Goal: Information Seeking & Learning: Get advice/opinions

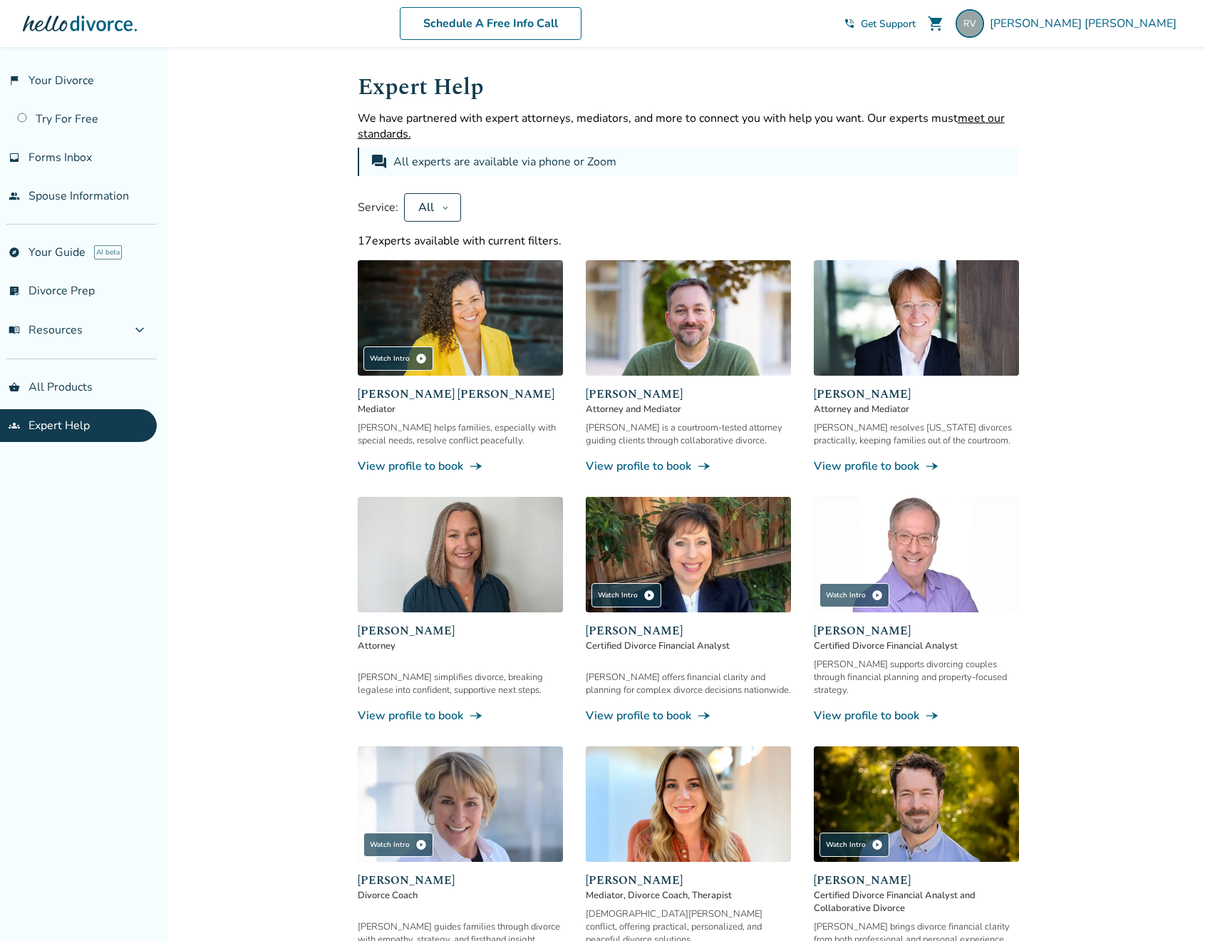
click at [449, 225] on div "Expert Help We have partnered with expert attorneys, mediators, and more to con…" at bounding box center [689, 890] width 662 height 1640
click at [449, 207] on button "All" at bounding box center [432, 207] width 57 height 29
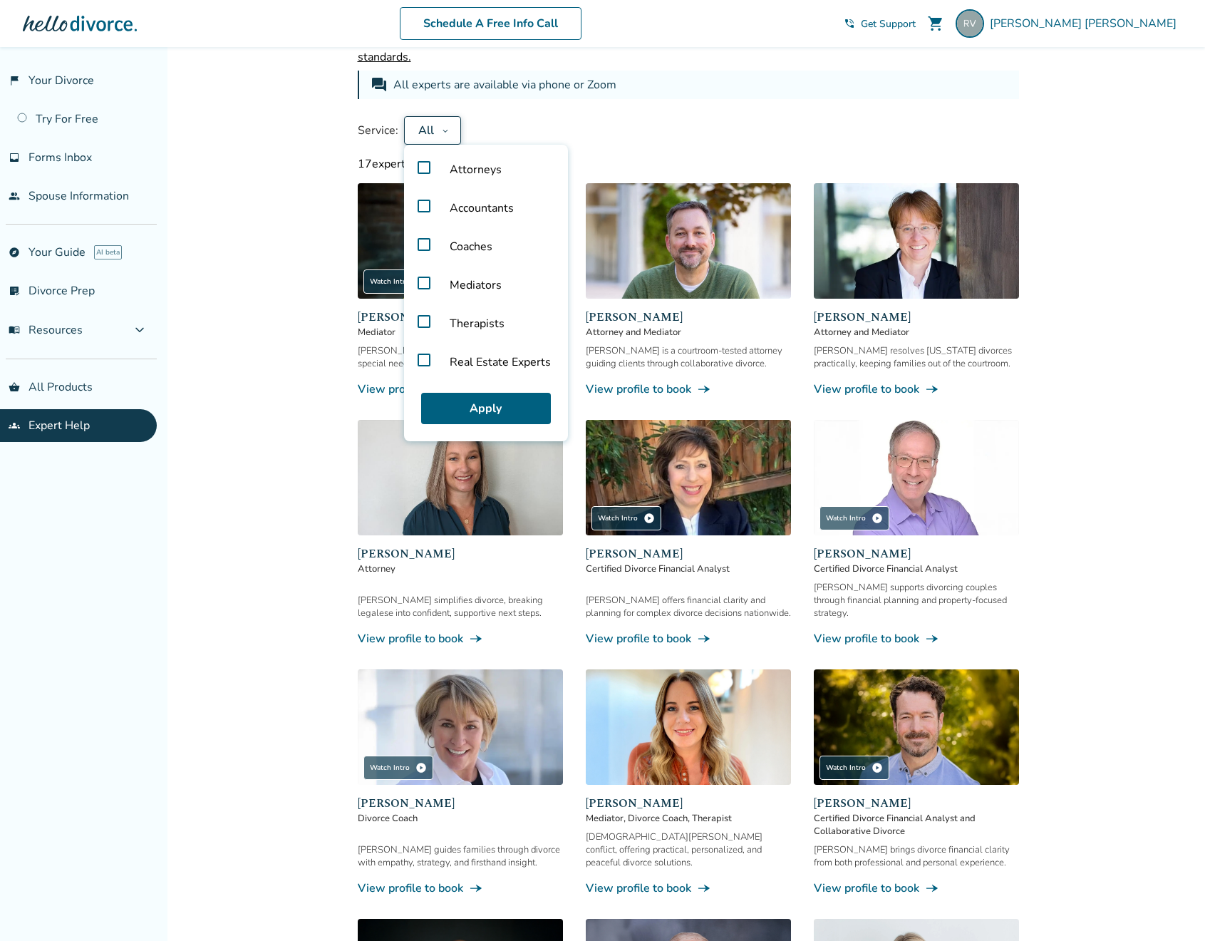
scroll to position [190, 0]
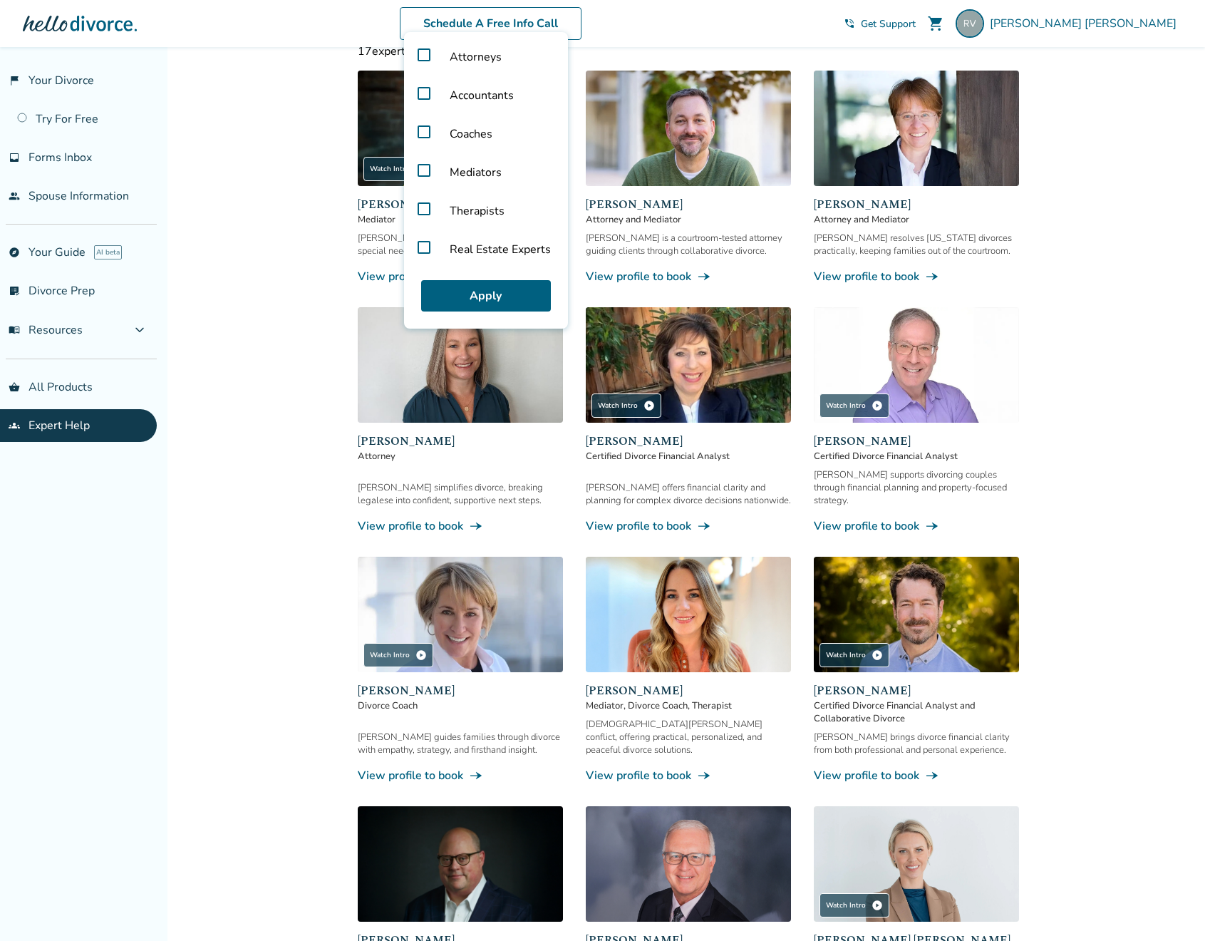
click at [424, 249] on label "Real Estate Experts" at bounding box center [486, 249] width 153 height 38
click at [463, 291] on button "Apply" at bounding box center [486, 295] width 130 height 31
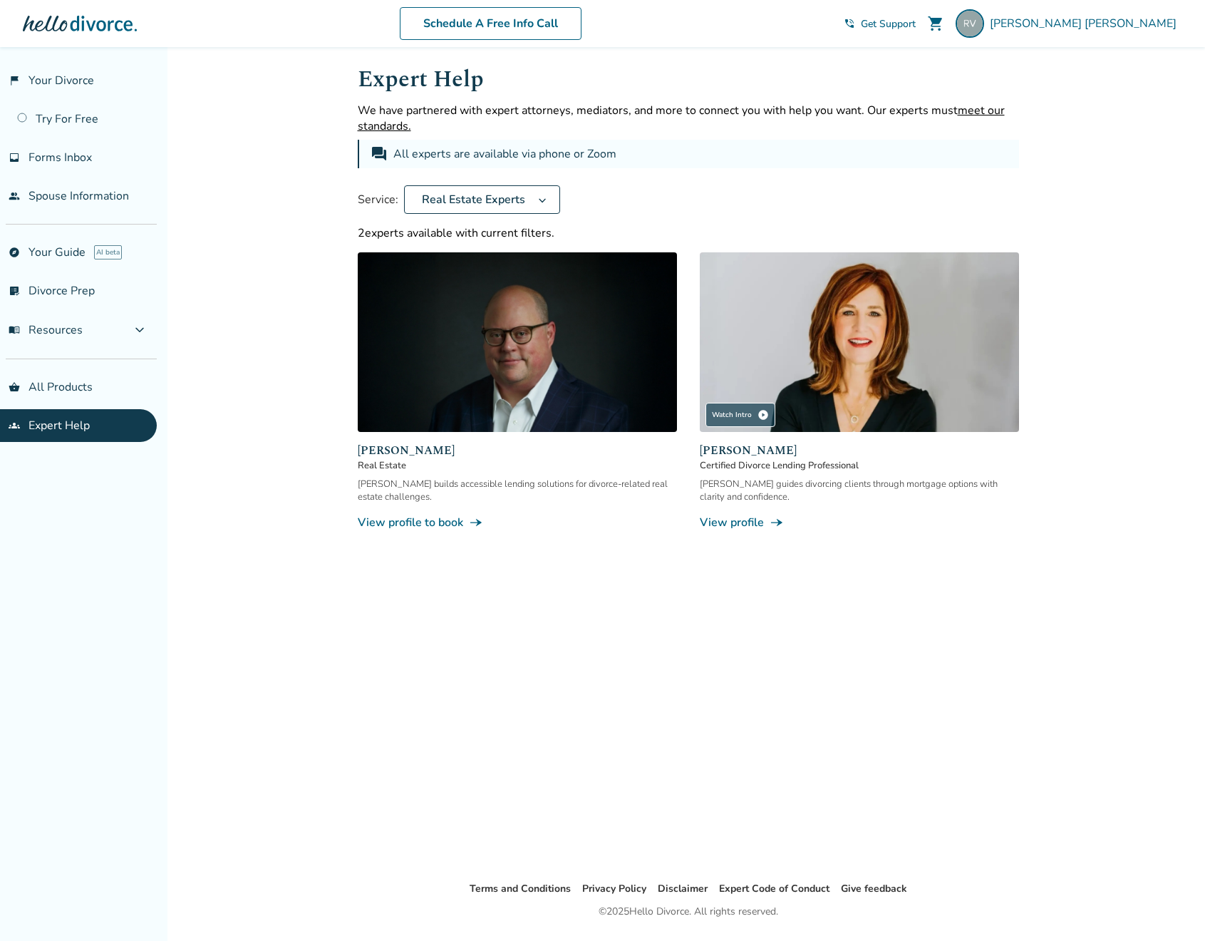
scroll to position [0, 0]
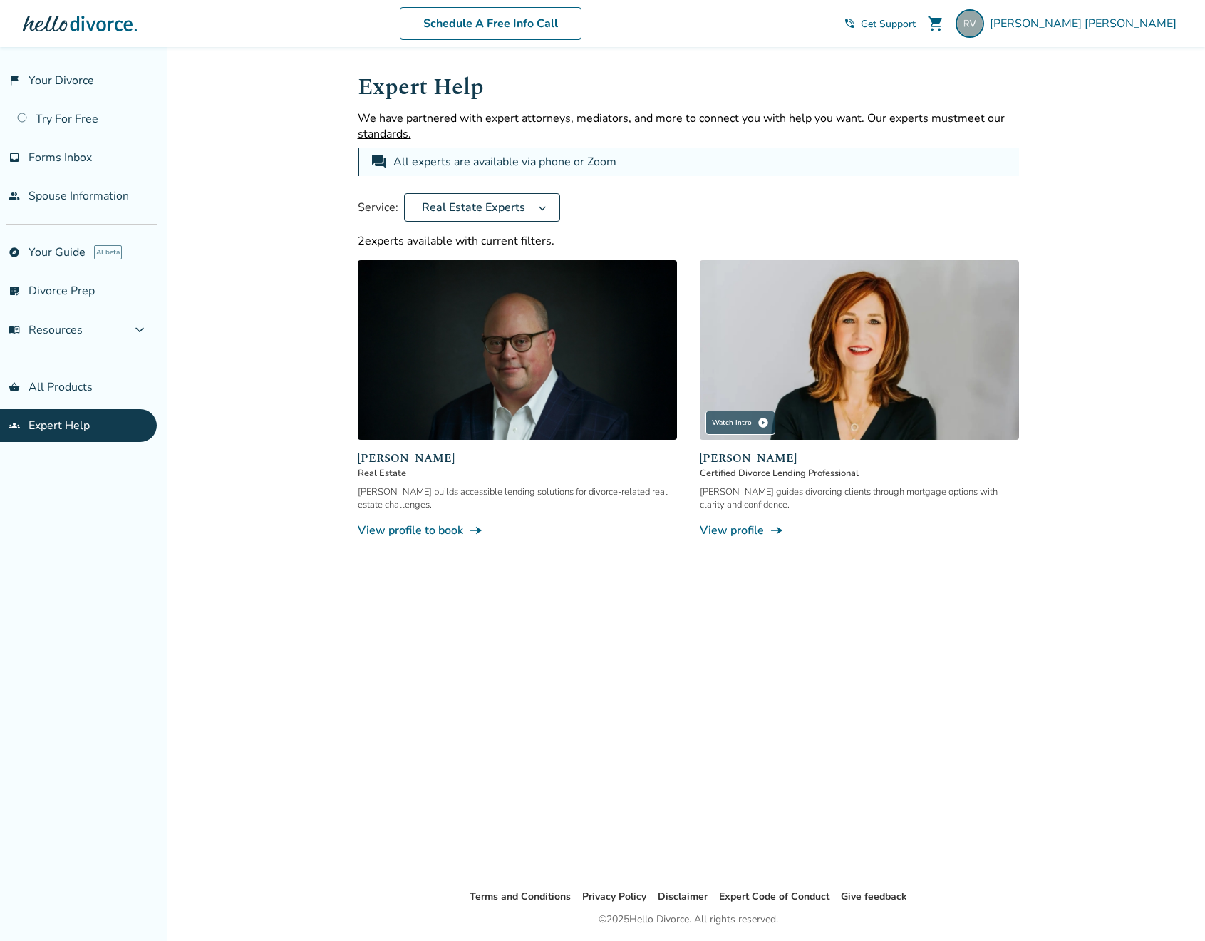
click at [475, 201] on span "Real Estate Experts" at bounding box center [473, 208] width 115 height 16
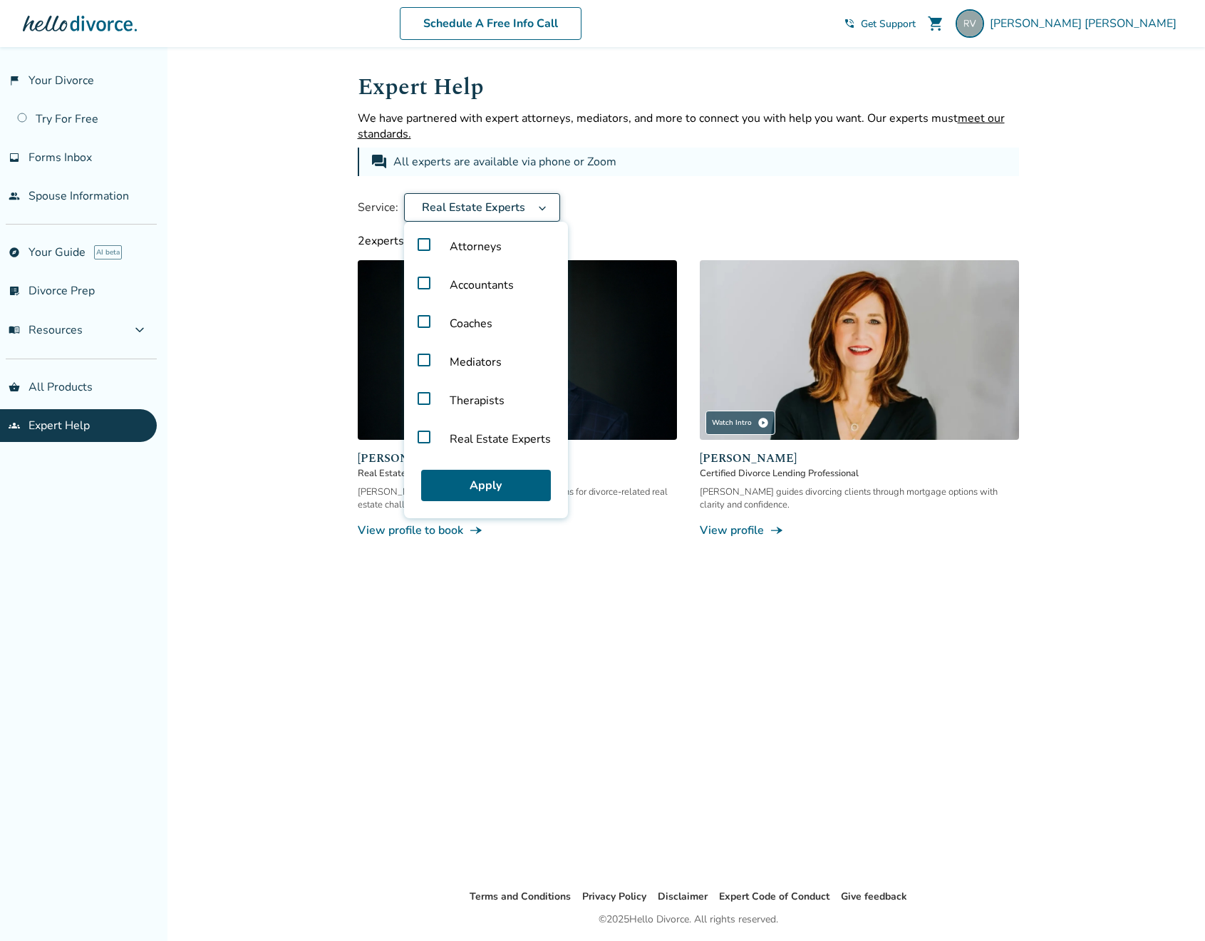
click at [423, 321] on label "Coaches" at bounding box center [486, 323] width 153 height 38
click at [428, 364] on label "Mediators" at bounding box center [486, 362] width 153 height 38
click at [431, 487] on button "Apply" at bounding box center [486, 485] width 130 height 31
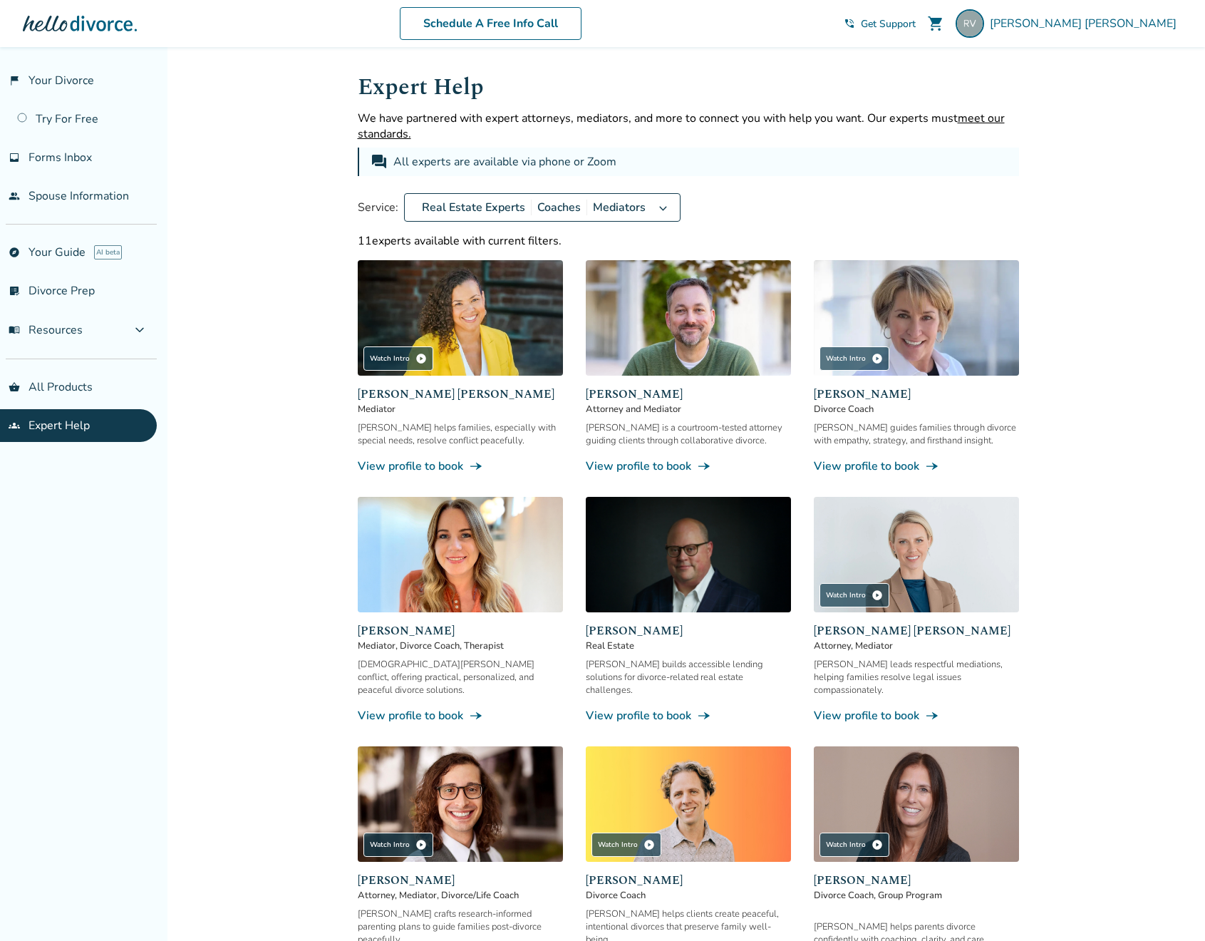
click at [499, 210] on span "Real Estate Experts" at bounding box center [473, 208] width 115 height 16
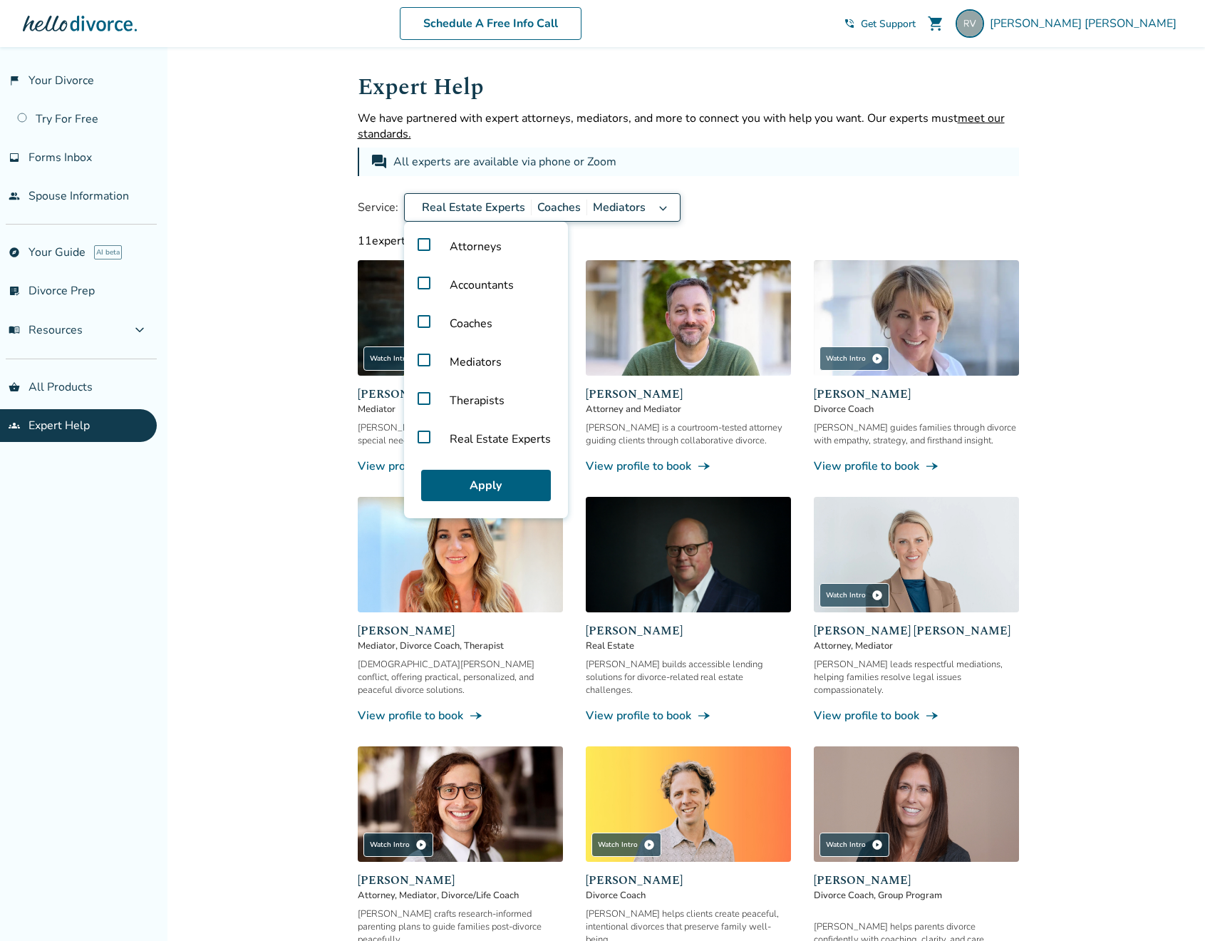
click at [418, 438] on label "Real Estate Experts" at bounding box center [486, 439] width 153 height 38
click at [686, 182] on div "Expert Help We have partnered with expert attorneys, mediators, and more to con…" at bounding box center [689, 640] width 662 height 1140
click at [463, 483] on button "Apply" at bounding box center [486, 485] width 130 height 31
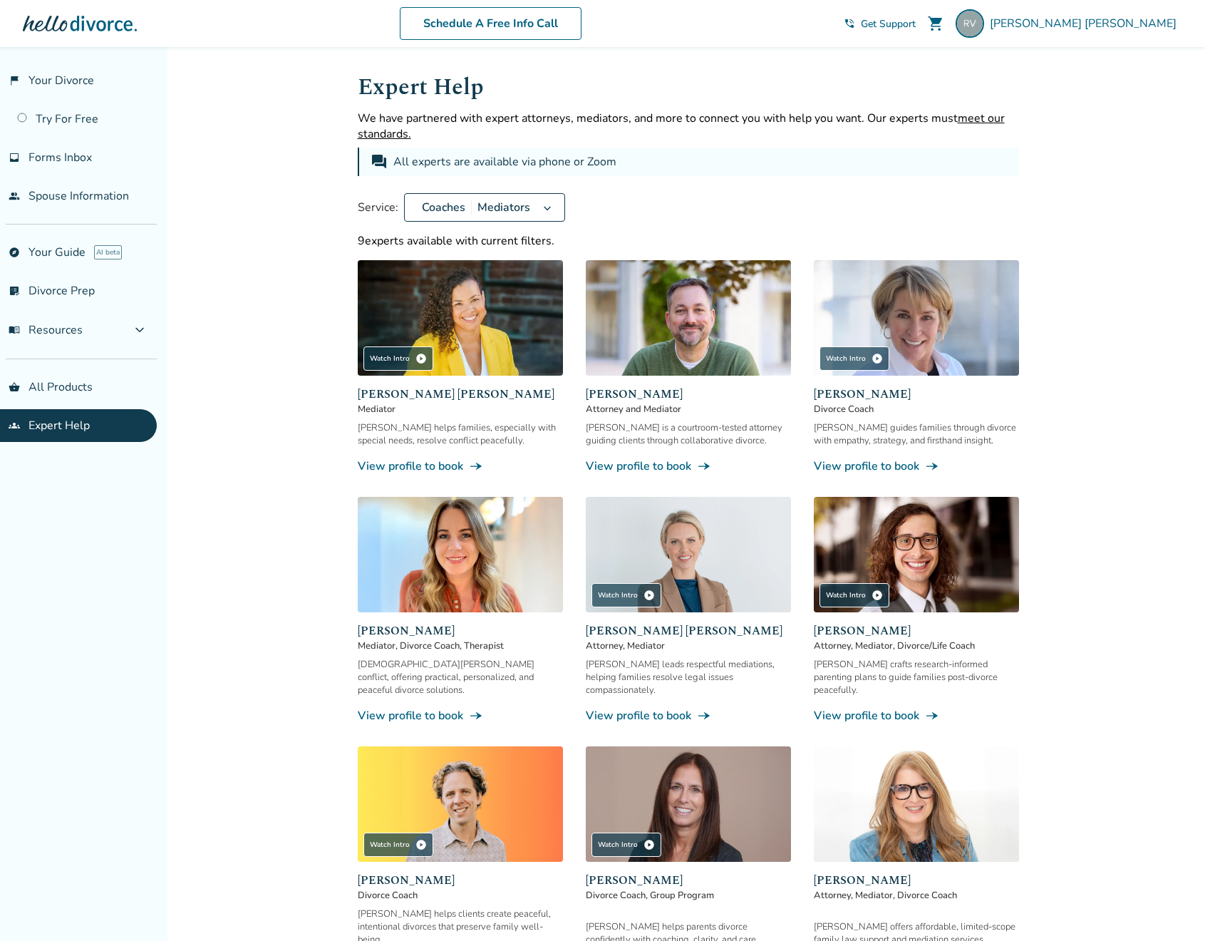
click at [546, 207] on icon at bounding box center [547, 207] width 10 height 11
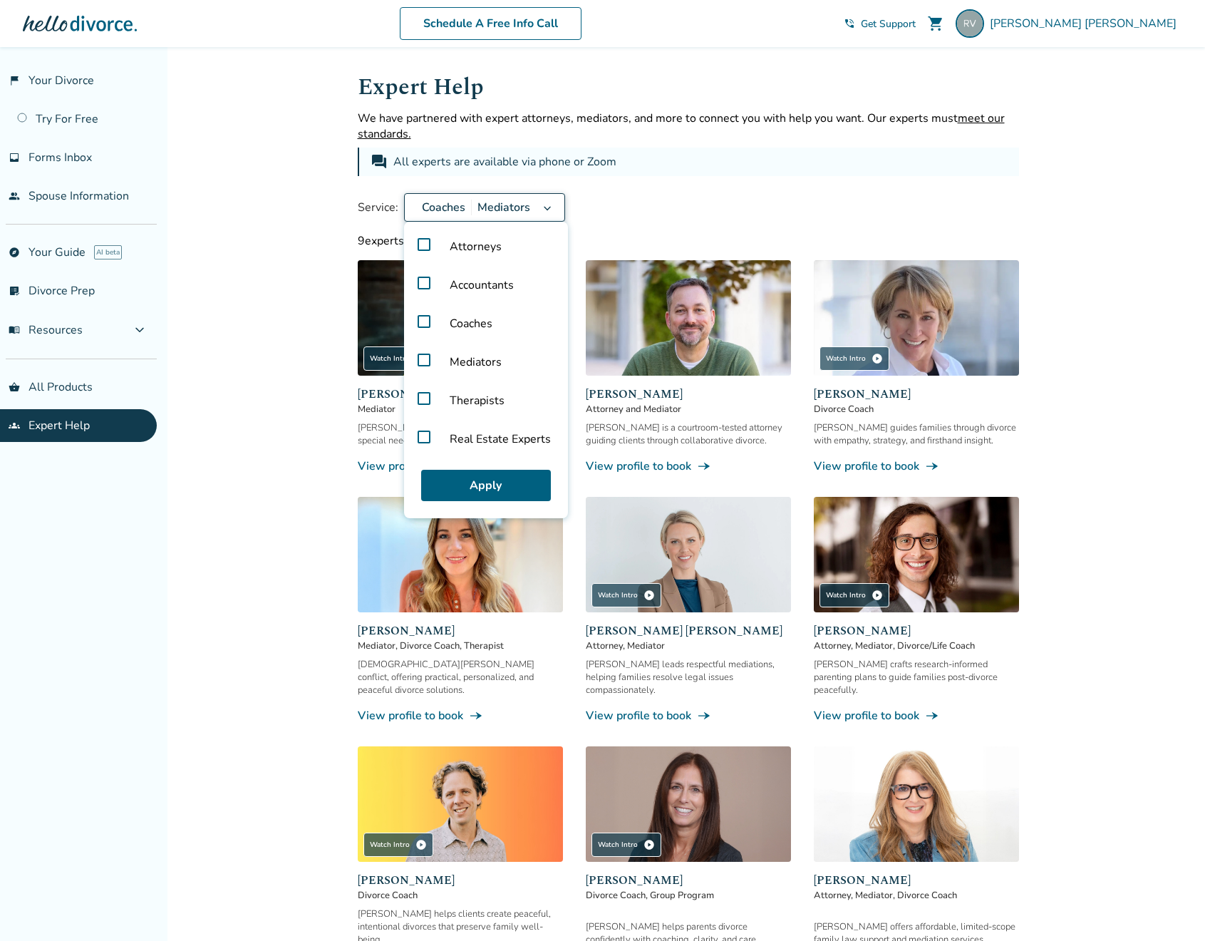
click at [424, 326] on label "Coaches" at bounding box center [486, 323] width 153 height 38
click at [438, 483] on button "Apply" at bounding box center [486, 485] width 130 height 31
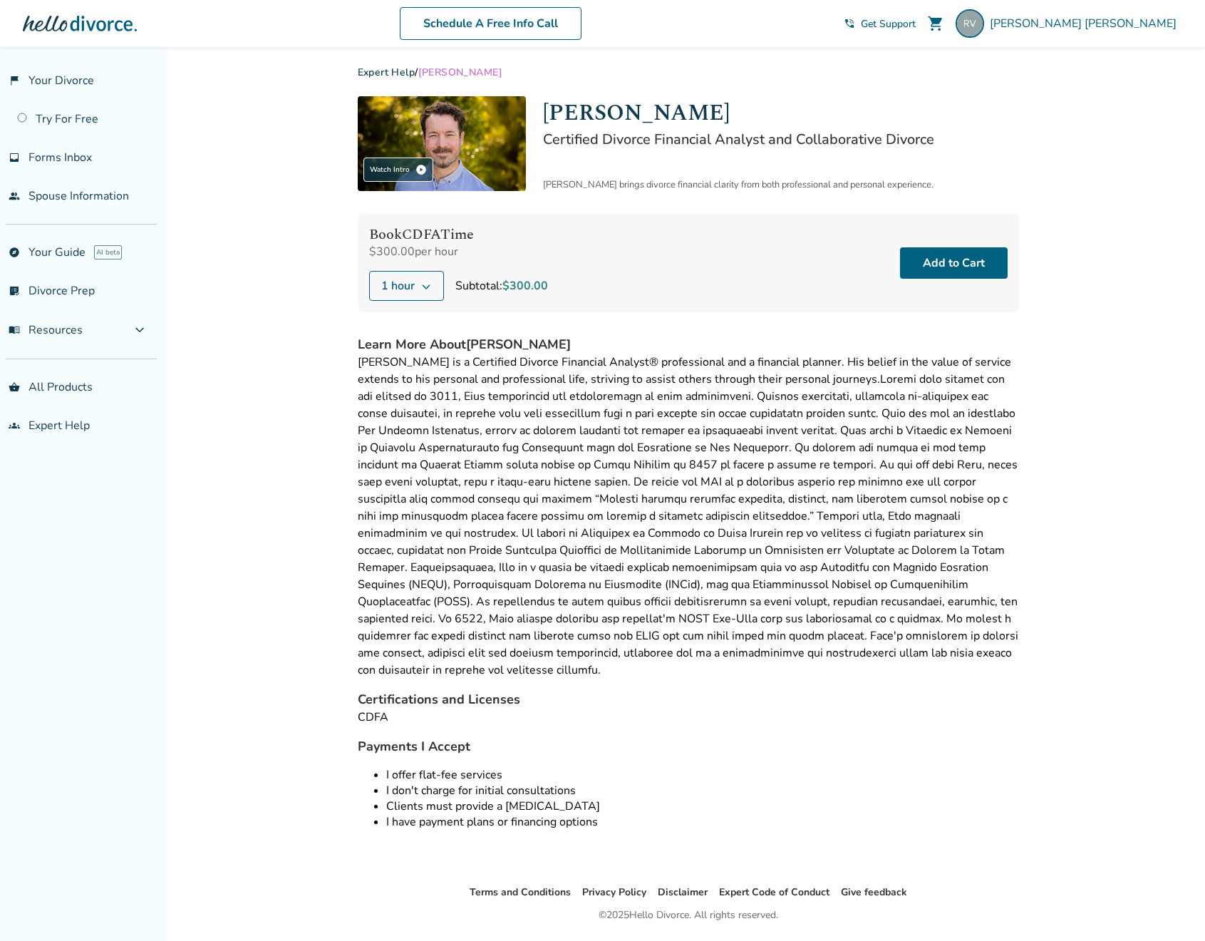
scroll to position [6, 0]
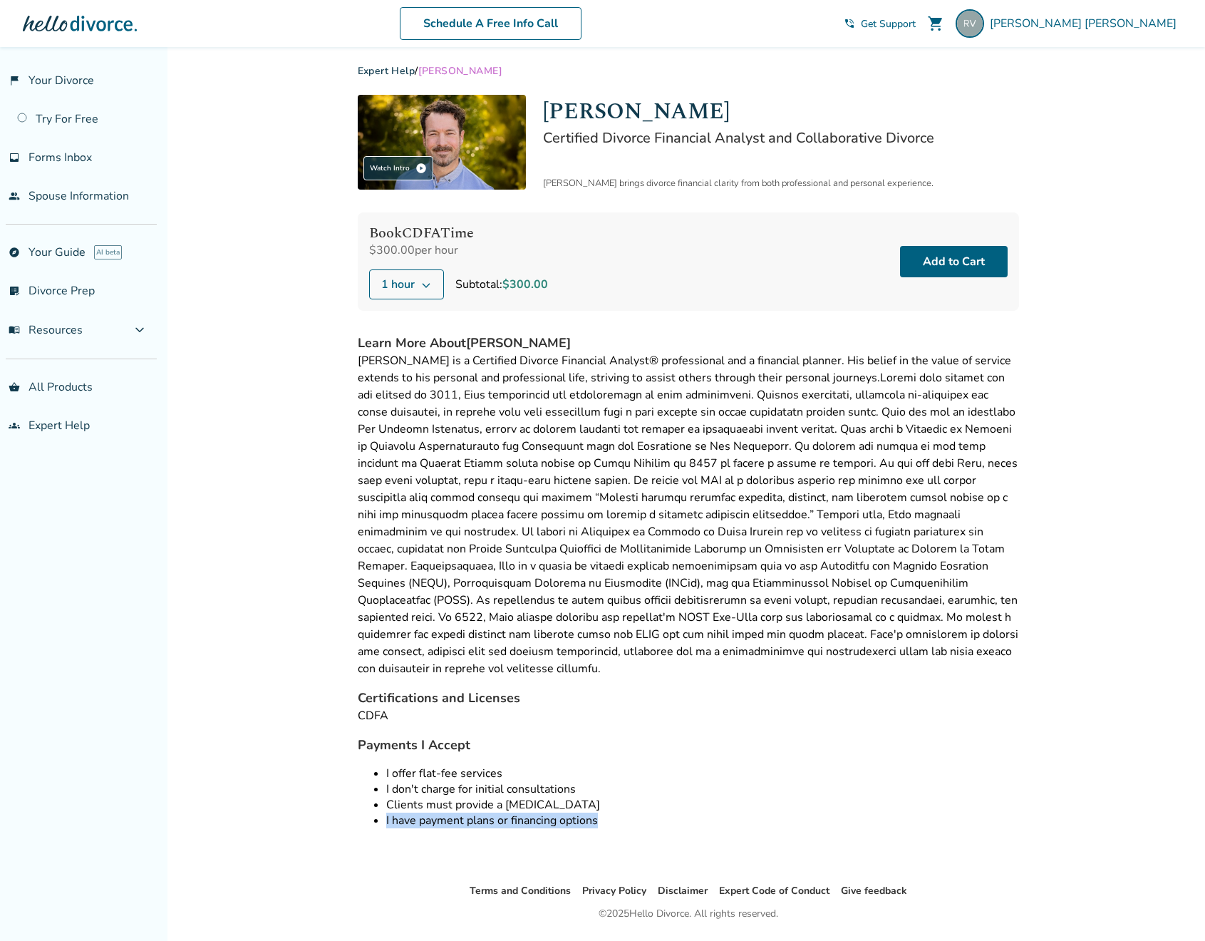
drag, startPoint x: 642, startPoint y: 805, endPoint x: 377, endPoint y: 798, distance: 264.5
click at [386, 813] on li "I have payment plans or financing options" at bounding box center [702, 821] width 633 height 16
click at [411, 276] on span "1 hour" at bounding box center [398, 284] width 34 height 17
click at [686, 459] on div "John Duffy is a Certified Divorce Financial Analyst® professional and a financi…" at bounding box center [689, 514] width 662 height 325
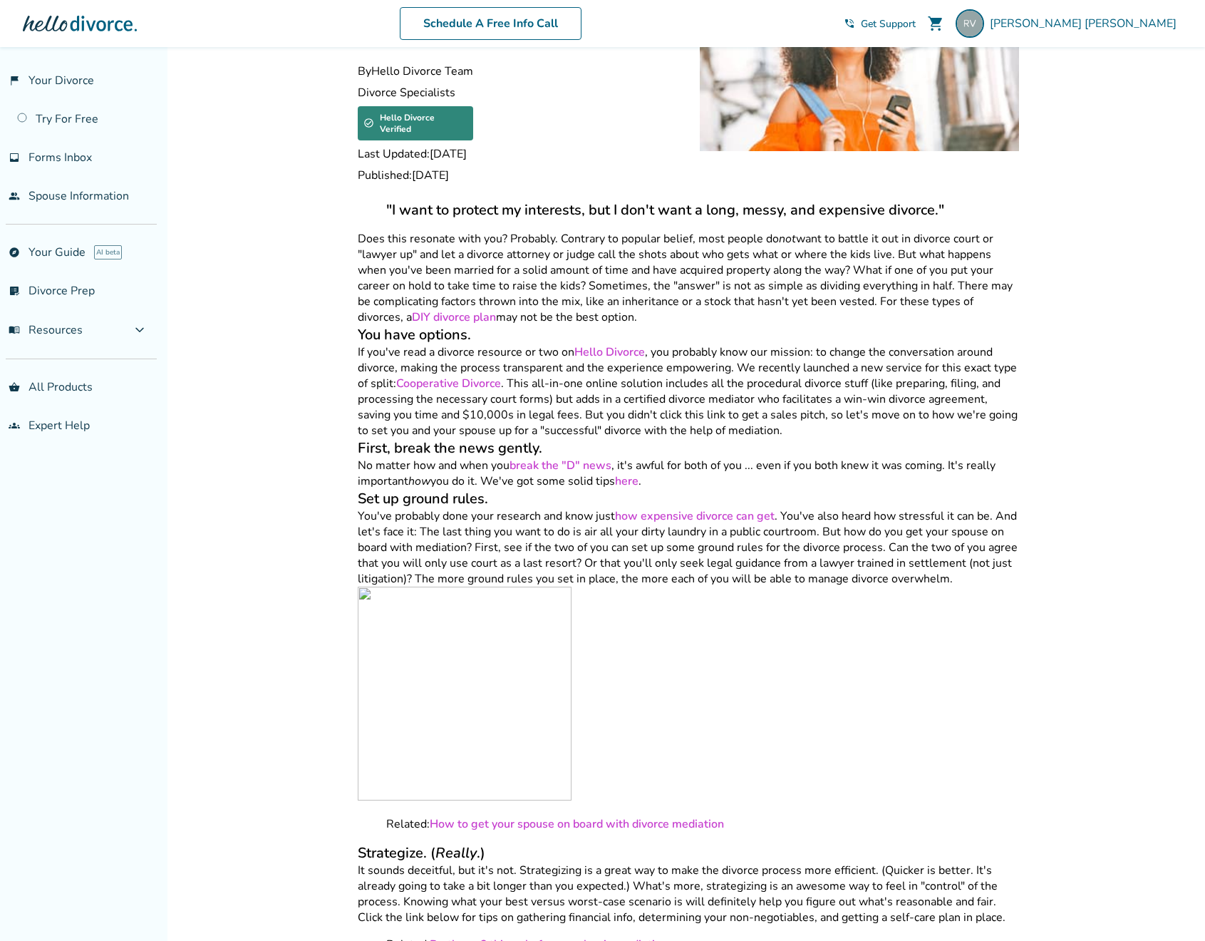
scroll to position [141, 0]
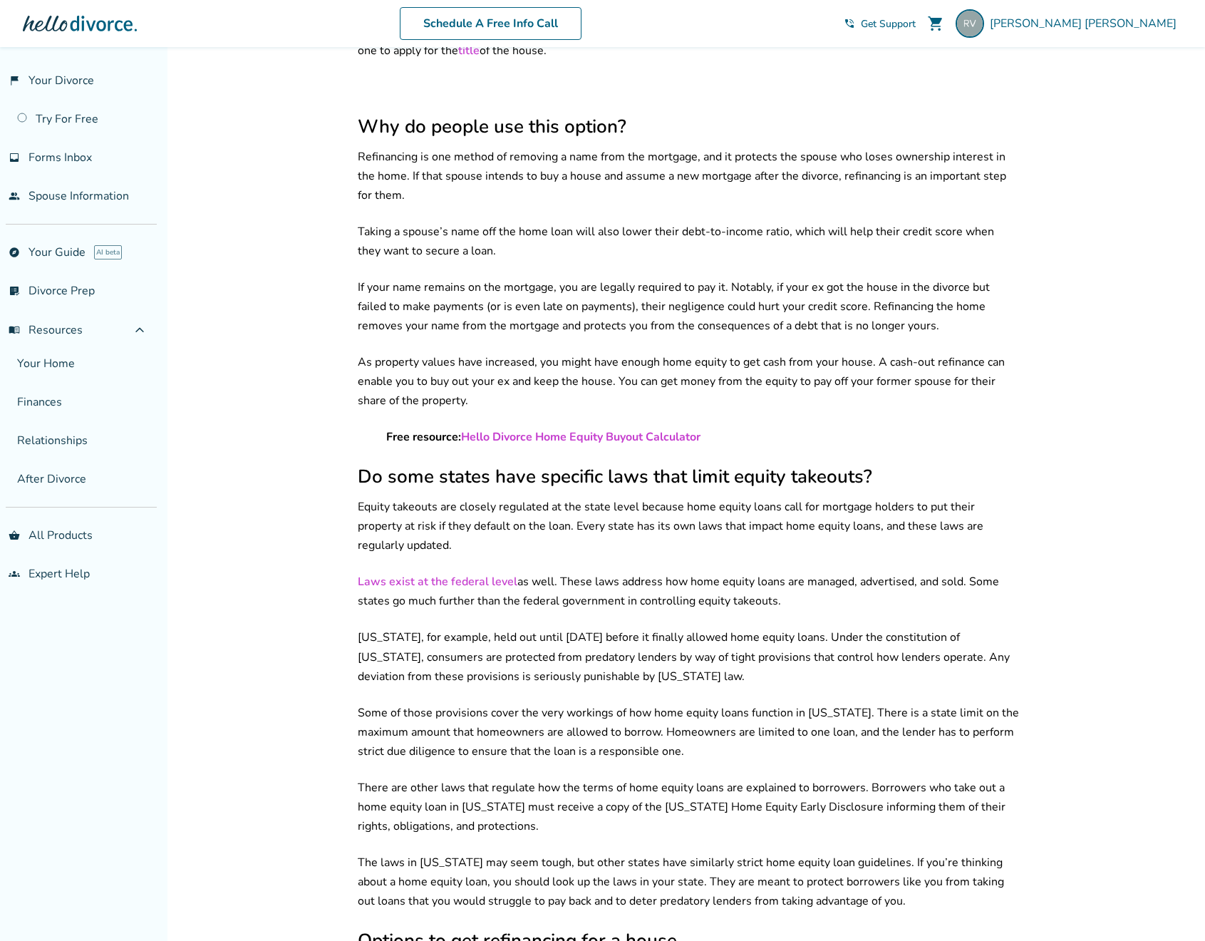
scroll to position [764, 0]
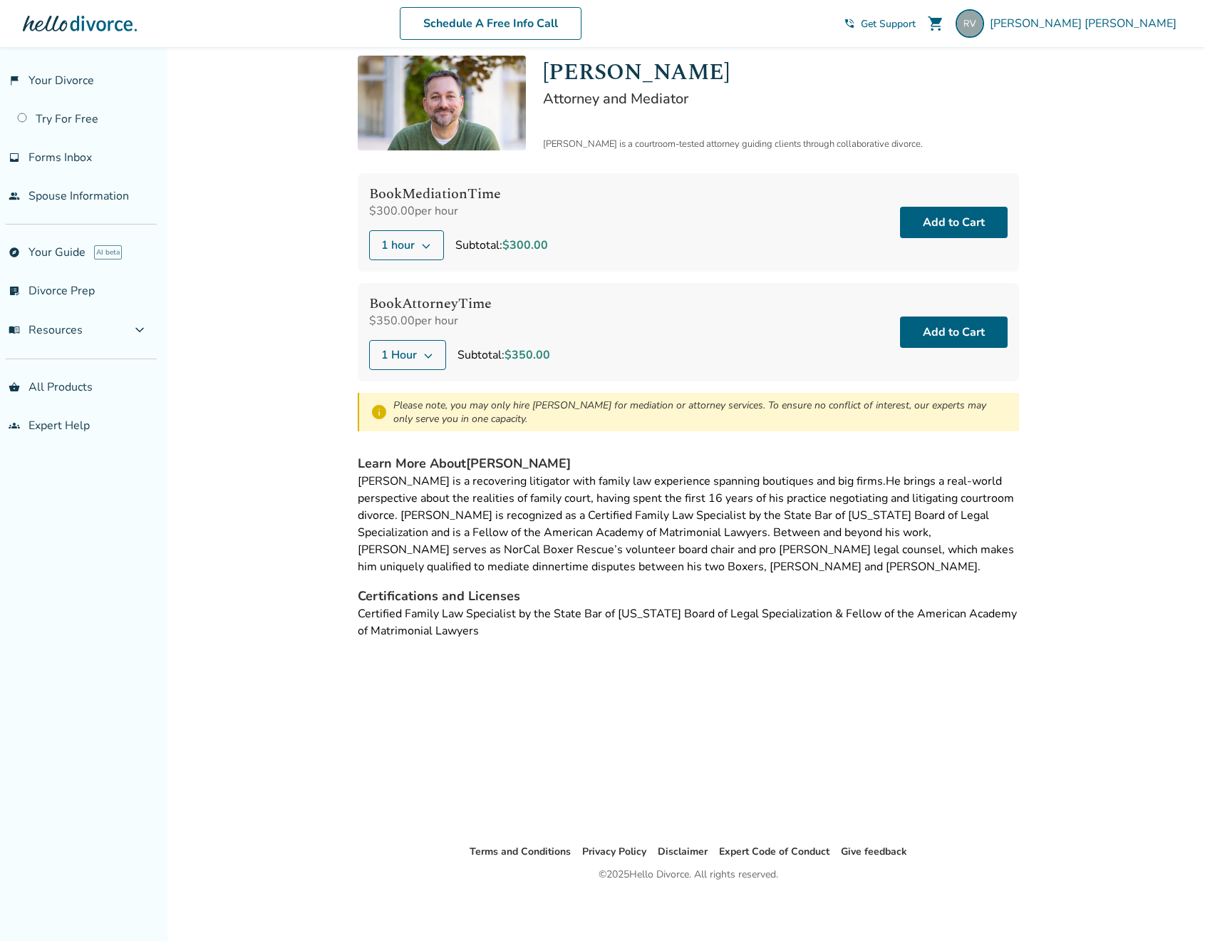
scroll to position [47, 0]
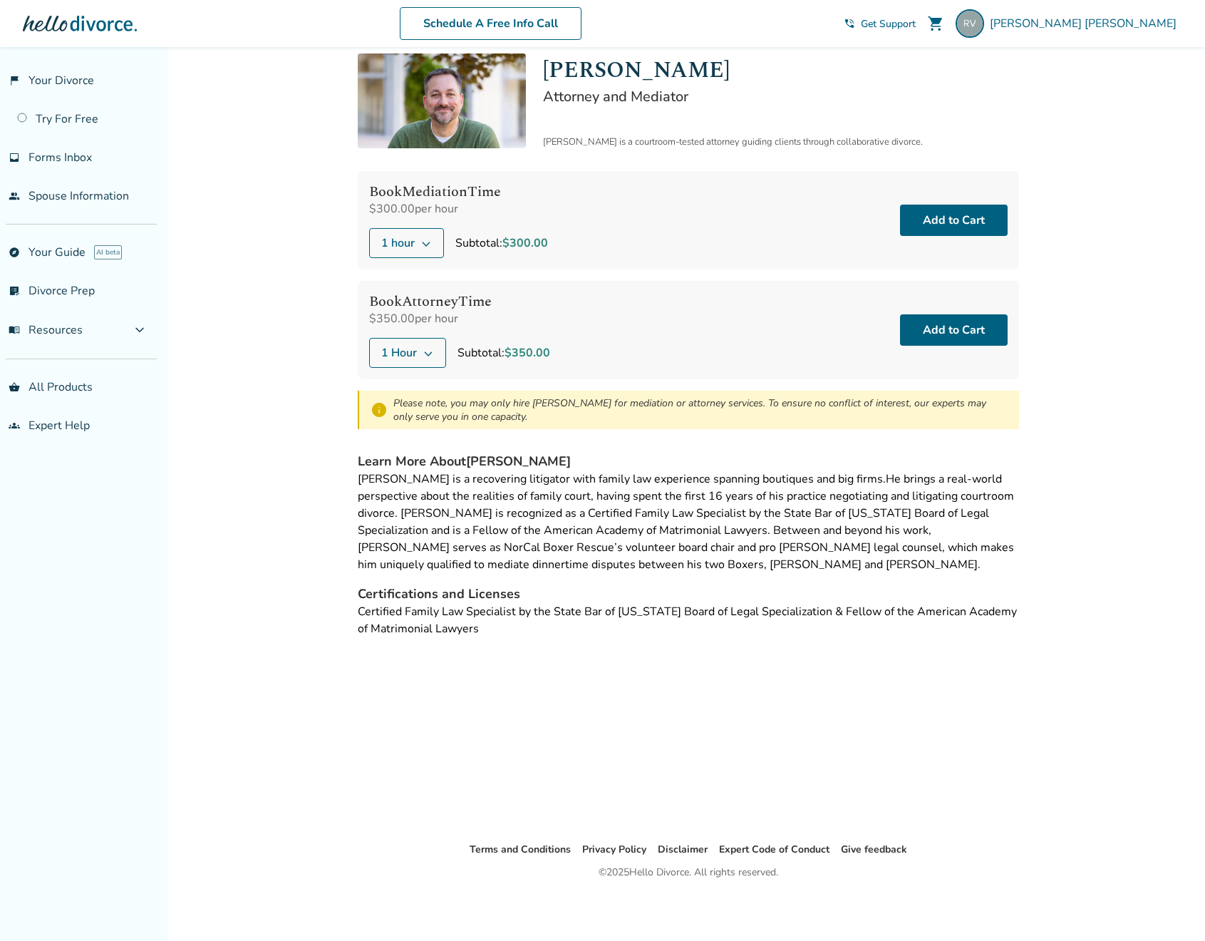
click at [465, 418] on div "Please note, you may only hire Neil for mediation or attorney services. To ensu…" at bounding box center [700, 409] width 614 height 27
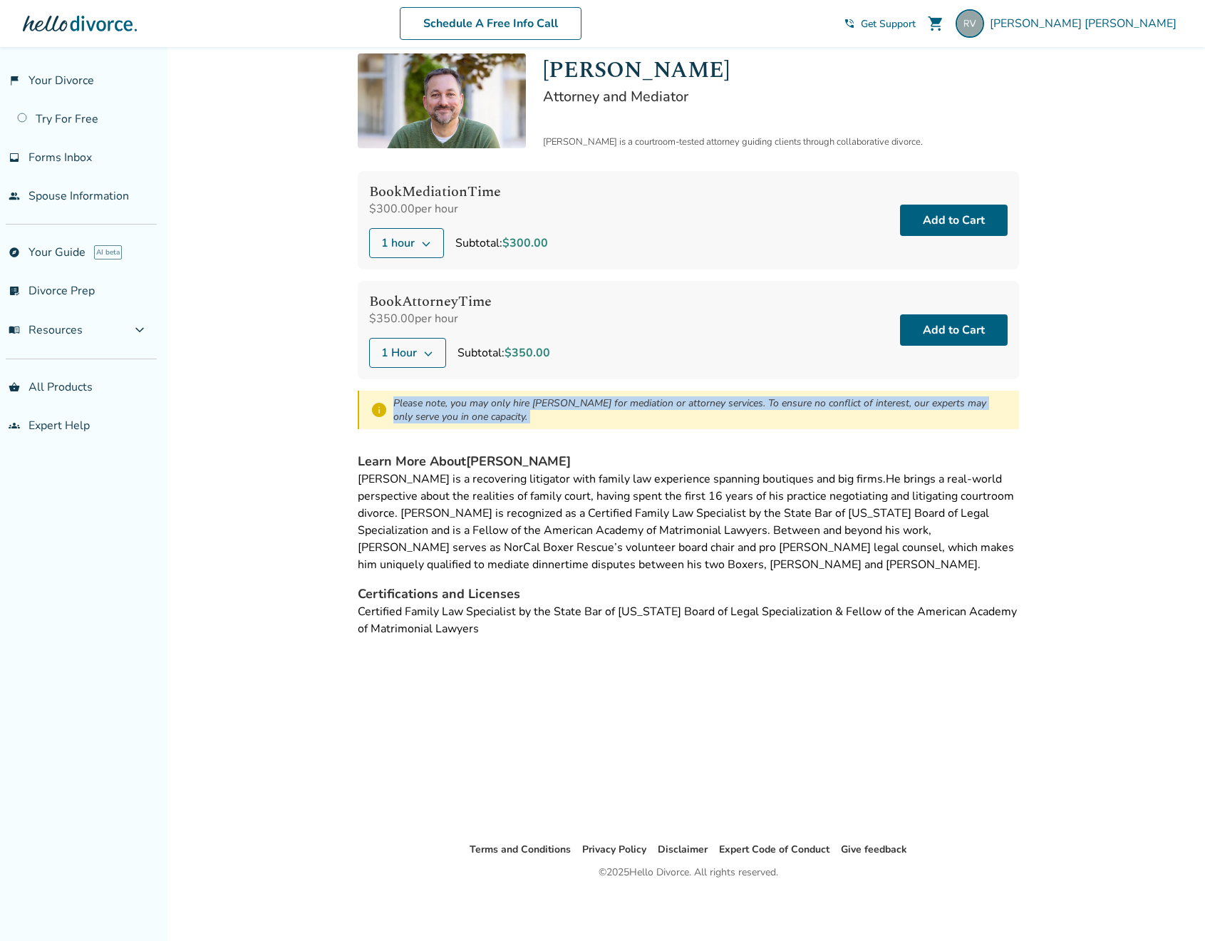
drag, startPoint x: 463, startPoint y: 416, endPoint x: 381, endPoint y: 403, distance: 83.8
click at [381, 403] on div "info Please note, you may only hire Neil for mediation or attorney services. To…" at bounding box center [689, 410] width 662 height 38
copy div "Please note, you may only hire Neil for mediation or attorney services. To ensu…"
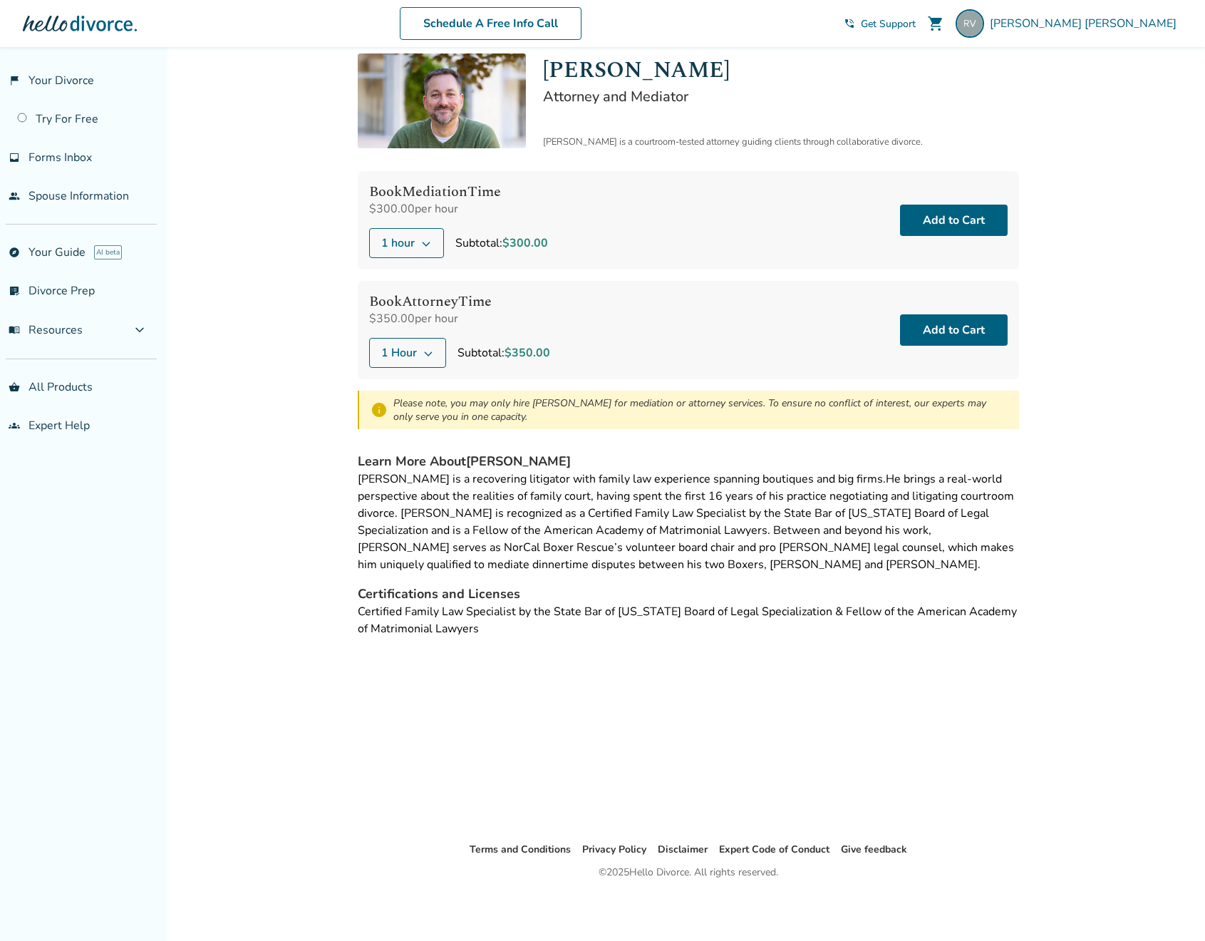
click at [708, 525] on div "Neil is a recovering litigator with family law experience spanning boutiques an…" at bounding box center [689, 521] width 662 height 103
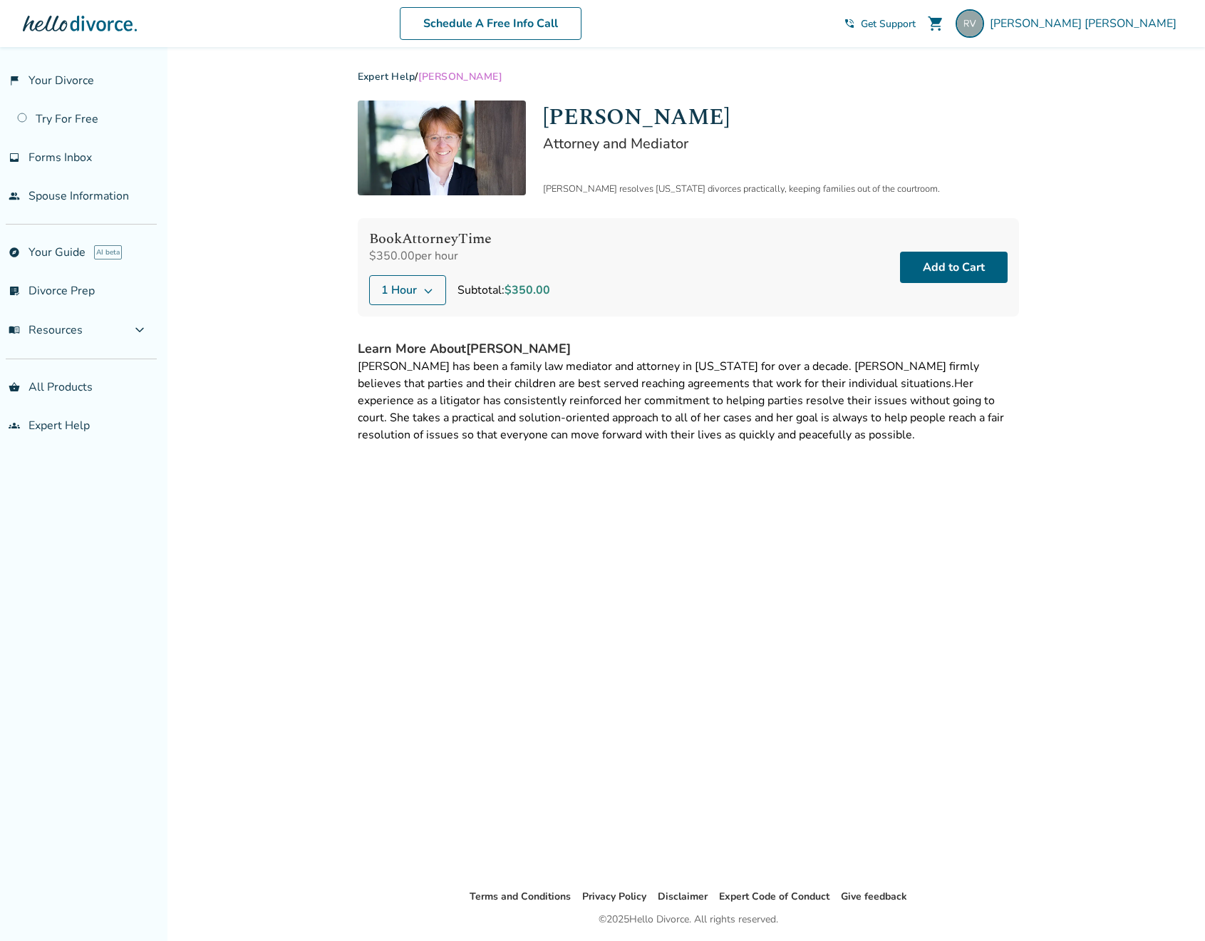
click at [650, 144] on h2 "Attorney and Mediator" at bounding box center [781, 143] width 476 height 19
copy h2 "Mediator"
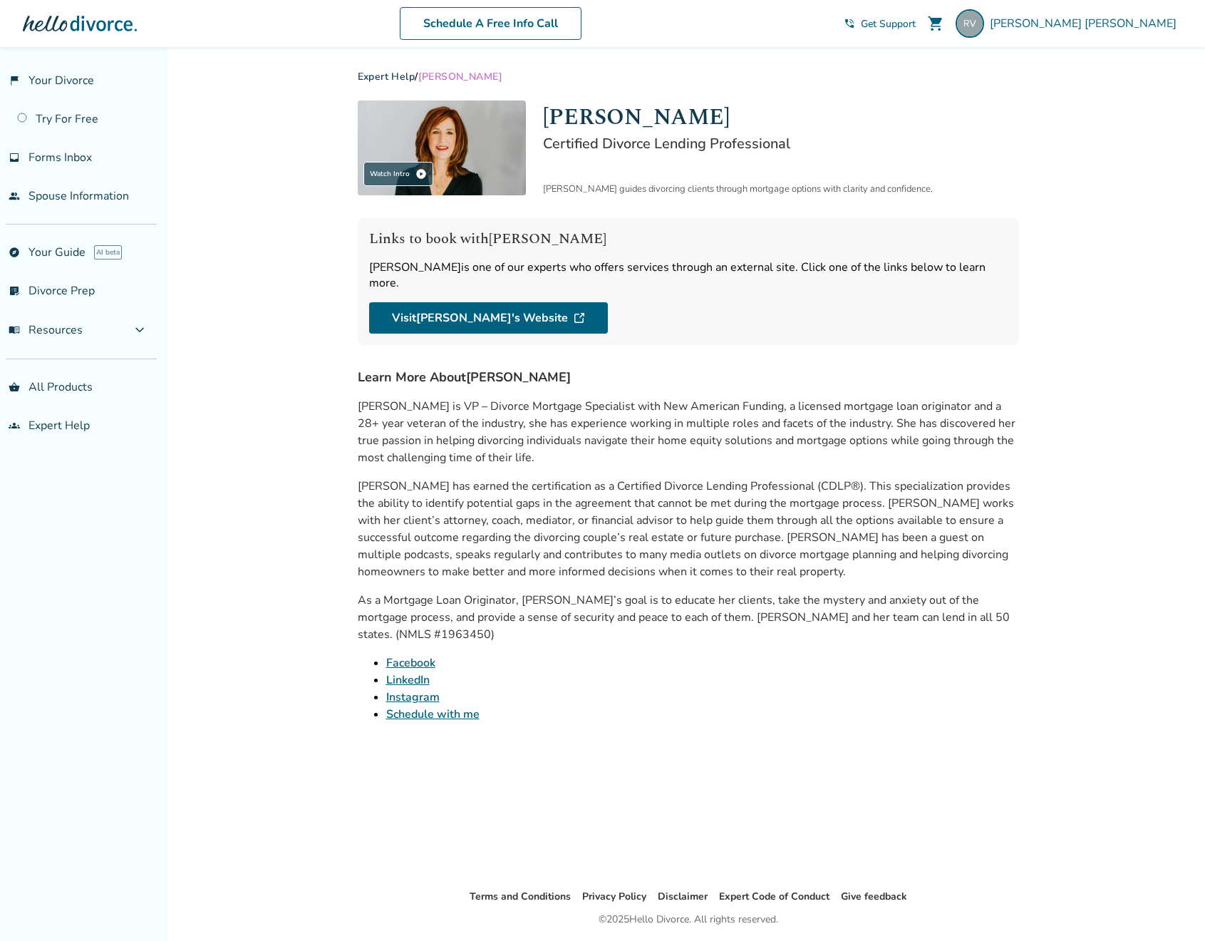
click at [626, 416] on p "[PERSON_NAME] is VP – Divorce Mortgage Specialist with New American Funding, a …" at bounding box center [689, 432] width 662 height 68
